Goal: Information Seeking & Learning: Learn about a topic

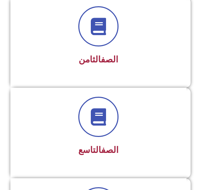
scroll to position [799, 0]
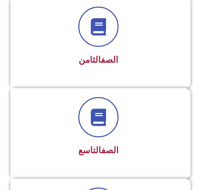
click at [129, 139] on div "الصف التاسع" at bounding box center [98, 128] width 158 height 62
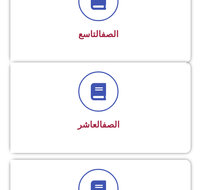
scroll to position [914, 0]
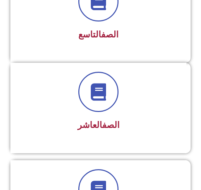
click at [127, 24] on div "الصف التاسع" at bounding box center [98, 12] width 158 height 62
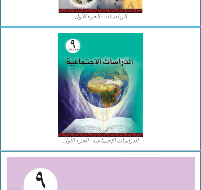
scroll to position [719, 0]
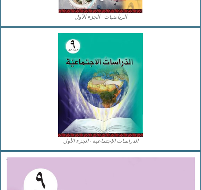
click at [115, 96] on img at bounding box center [100, 85] width 84 height 104
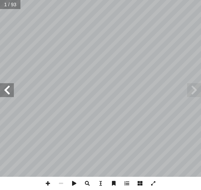
click at [14, 86] on span at bounding box center [7, 90] width 14 height 14
click at [12, 89] on span at bounding box center [7, 90] width 14 height 14
click at [6, 88] on span at bounding box center [7, 90] width 14 height 14
click at [12, 86] on span at bounding box center [7, 90] width 14 height 14
click at [8, 92] on span at bounding box center [7, 90] width 14 height 14
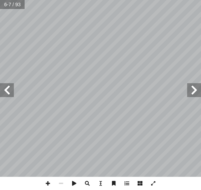
click at [12, 93] on span at bounding box center [7, 90] width 14 height 14
click at [7, 93] on span at bounding box center [7, 90] width 14 height 14
click at [8, 92] on span at bounding box center [7, 90] width 14 height 14
click at [8, 91] on span at bounding box center [7, 90] width 14 height 14
click at [11, 91] on span at bounding box center [7, 90] width 14 height 14
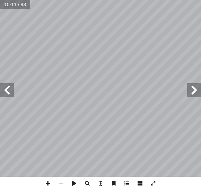
click at [8, 93] on span at bounding box center [7, 90] width 14 height 14
click at [14, 83] on span at bounding box center [7, 90] width 14 height 14
click at [10, 92] on span at bounding box center [7, 90] width 14 height 14
click at [11, 96] on span at bounding box center [7, 90] width 14 height 14
click at [13, 87] on span at bounding box center [7, 90] width 14 height 14
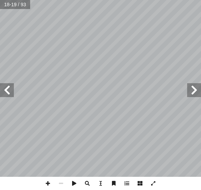
click at [1, 87] on span at bounding box center [7, 90] width 14 height 14
click at [8, 91] on span at bounding box center [7, 90] width 14 height 14
click at [10, 96] on span at bounding box center [7, 90] width 14 height 14
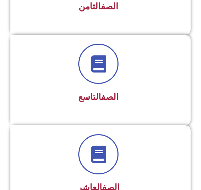
scroll to position [852, 0]
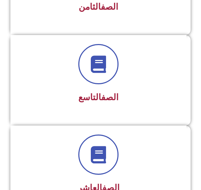
click at [104, 96] on link "الصف" at bounding box center [109, 97] width 17 height 10
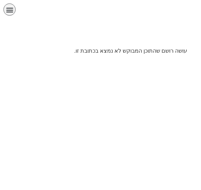
click at [11, 9] on icon "כפתור פתיחת תפריט" at bounding box center [10, 10] width 8 height 8
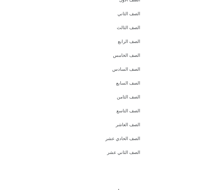
scroll to position [50, 0]
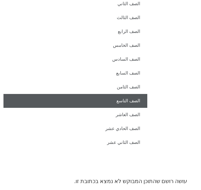
click at [135, 99] on link "الصف التاسع" at bounding box center [75, 101] width 144 height 14
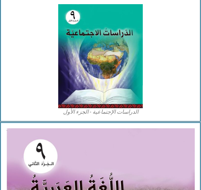
scroll to position [748, 0]
click at [98, 69] on img at bounding box center [100, 56] width 84 height 104
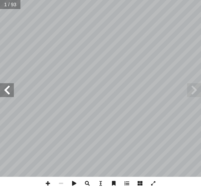
click at [11, 91] on span at bounding box center [7, 90] width 14 height 14
click at [7, 90] on span at bounding box center [7, 90] width 14 height 14
click at [10, 89] on span at bounding box center [7, 90] width 14 height 14
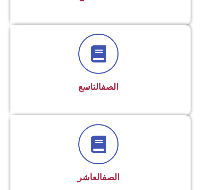
scroll to position [864, 0]
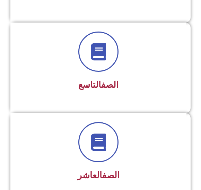
click at [93, 60] on icon at bounding box center [98, 51] width 17 height 17
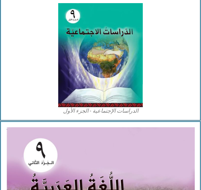
scroll to position [749, 0]
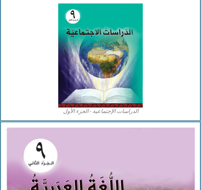
click at [110, 79] on img at bounding box center [100, 55] width 84 height 104
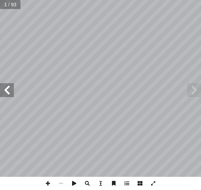
click at [12, 86] on span at bounding box center [7, 90] width 14 height 14
click at [9, 92] on span at bounding box center [7, 90] width 14 height 14
click at [10, 93] on span at bounding box center [7, 90] width 14 height 14
click at [11, 93] on span at bounding box center [7, 90] width 14 height 14
click at [9, 92] on span at bounding box center [7, 90] width 14 height 14
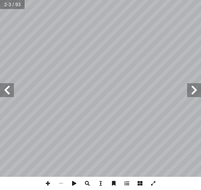
click at [7, 91] on span at bounding box center [7, 90] width 14 height 14
click at [10, 91] on span at bounding box center [7, 90] width 14 height 14
click at [9, 92] on span at bounding box center [7, 90] width 14 height 14
click at [11, 93] on span at bounding box center [7, 90] width 14 height 14
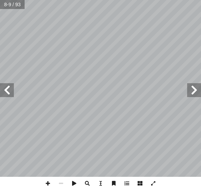
click at [9, 92] on span at bounding box center [7, 90] width 14 height 14
click at [11, 93] on span at bounding box center [7, 90] width 14 height 14
click at [11, 91] on span at bounding box center [7, 90] width 14 height 14
click at [12, 92] on span at bounding box center [7, 90] width 14 height 14
click at [11, 93] on span at bounding box center [7, 90] width 14 height 14
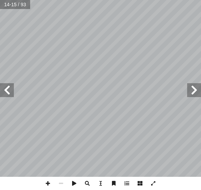
click at [14, 90] on span at bounding box center [7, 90] width 14 height 14
click at [9, 91] on span at bounding box center [7, 90] width 14 height 14
click at [11, 93] on span at bounding box center [7, 90] width 14 height 14
click at [10, 95] on span at bounding box center [7, 90] width 14 height 14
click at [12, 93] on span at bounding box center [7, 90] width 14 height 14
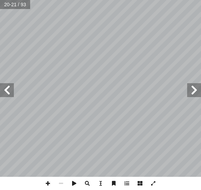
click at [11, 96] on span at bounding box center [7, 90] width 14 height 14
click at [11, 92] on span at bounding box center [7, 90] width 14 height 14
click at [13, 92] on span at bounding box center [7, 90] width 14 height 14
click at [191, 91] on span at bounding box center [194, 90] width 14 height 14
click at [194, 87] on span at bounding box center [194, 90] width 14 height 14
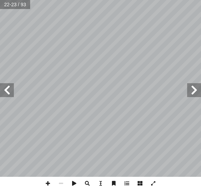
click at [192, 89] on span at bounding box center [194, 90] width 14 height 14
click at [191, 89] on span at bounding box center [194, 90] width 14 height 14
click at [188, 97] on span at bounding box center [194, 90] width 14 height 14
click at [198, 96] on span at bounding box center [194, 90] width 14 height 14
